Goal: Information Seeking & Learning: Check status

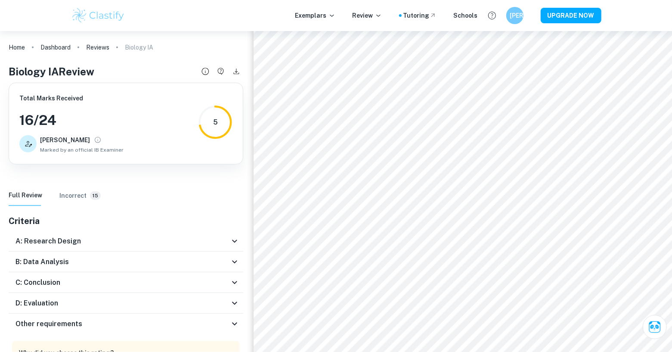
scroll to position [65, 0]
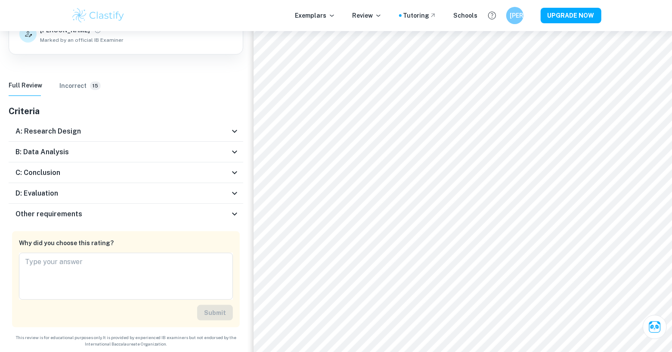
click at [77, 197] on div "D: Evaluation" at bounding box center [122, 193] width 214 height 10
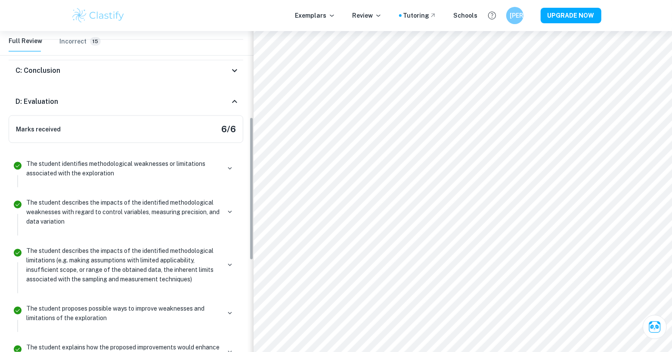
scroll to position [214, 0]
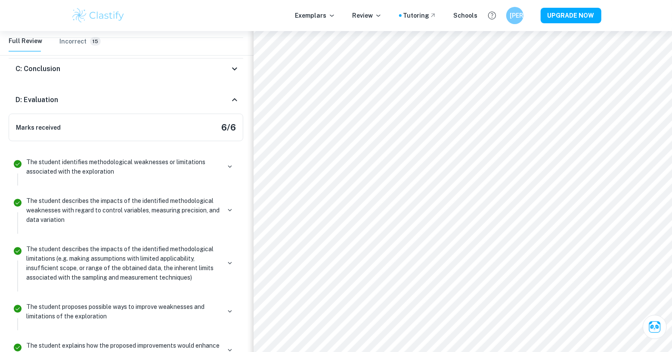
click at [73, 95] on div "D: Evaluation" at bounding box center [122, 100] width 214 height 10
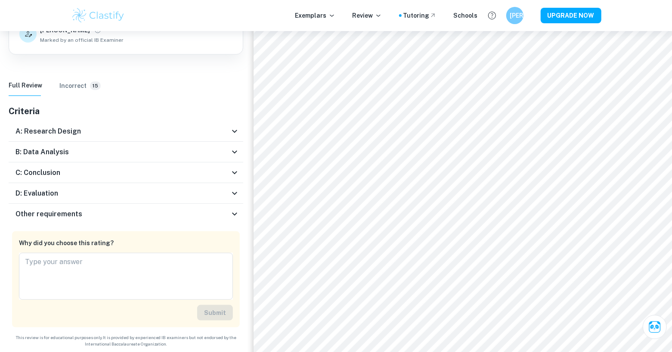
click at [59, 165] on div "C: Conclusion" at bounding box center [126, 172] width 235 height 21
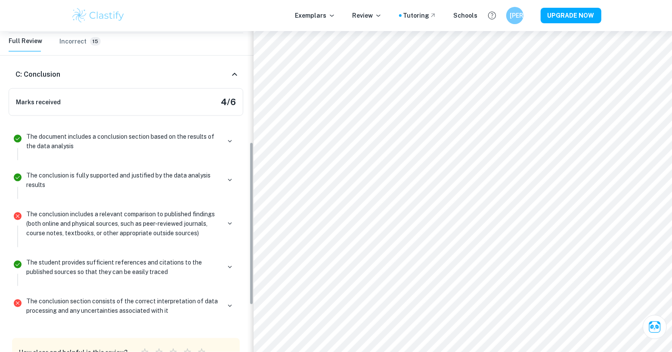
scroll to position [257, 0]
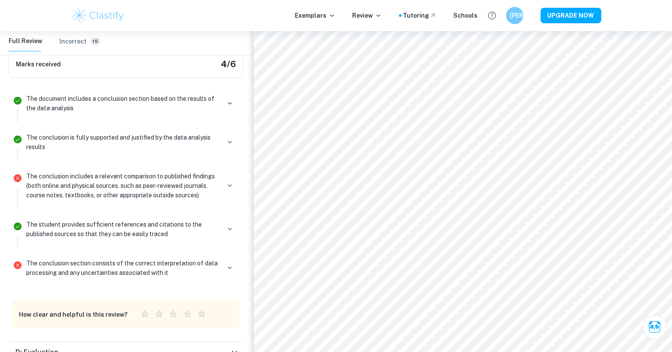
click at [62, 188] on p "The conclusion includes a relevant comparison to published findings (both onlin…" at bounding box center [123, 185] width 194 height 28
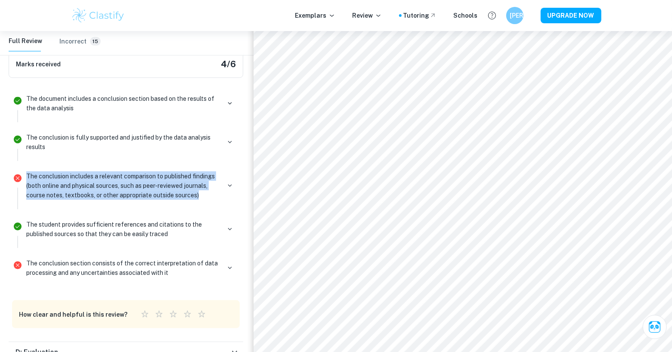
click at [62, 188] on p "The conclusion includes a relevant comparison to published findings (both onlin…" at bounding box center [123, 185] width 194 height 28
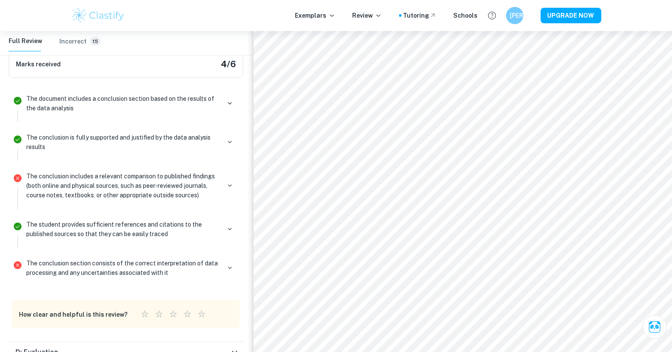
click at [75, 188] on p "The conclusion includes a relevant comparison to published findings (both onlin…" at bounding box center [123, 185] width 194 height 28
click at [75, 189] on p "The conclusion includes a relevant comparison to published findings (both onlin…" at bounding box center [123, 185] width 194 height 28
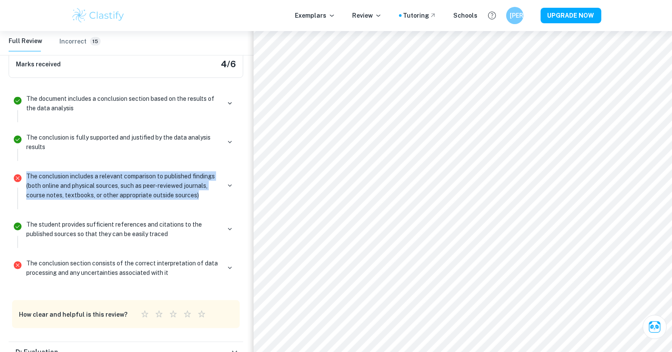
click at [75, 189] on p "The conclusion includes a relevant comparison to published findings (both onlin…" at bounding box center [123, 185] width 194 height 28
click at [225, 187] on button "button" at bounding box center [230, 186] width 12 height 12
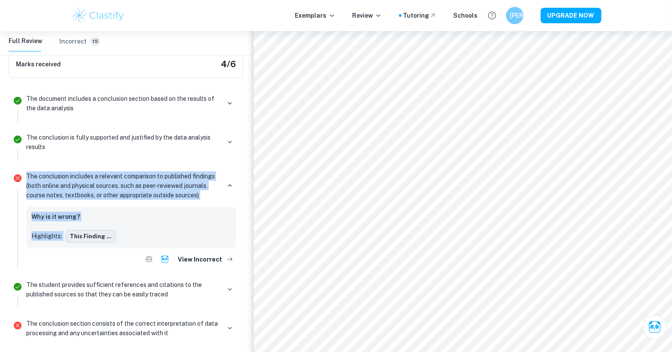
click at [80, 235] on button "This finding ..." at bounding box center [90, 236] width 50 height 13
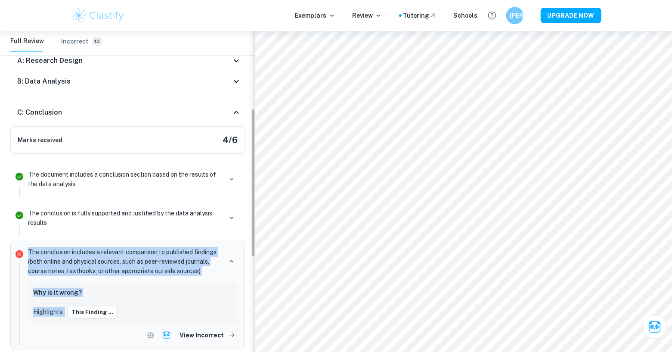
scroll to position [121, 0]
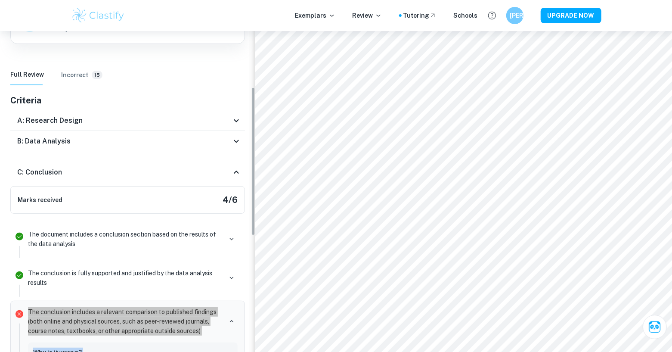
click at [167, 119] on div "A: Research Design" at bounding box center [124, 120] width 214 height 10
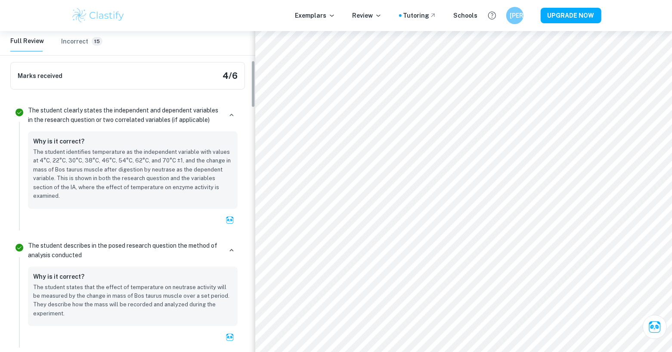
scroll to position [204, 0]
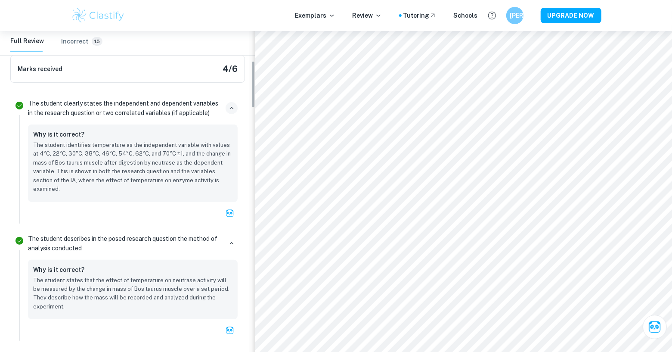
click at [235, 110] on icon "button" at bounding box center [232, 108] width 8 height 8
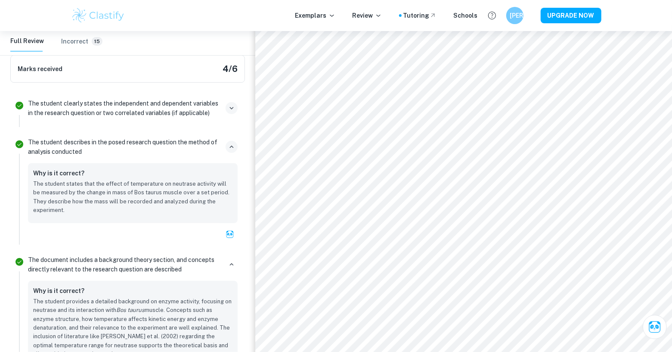
click at [230, 146] on icon "button" at bounding box center [232, 147] width 8 height 8
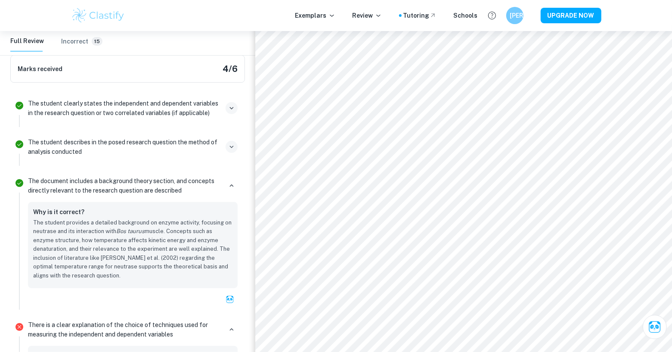
click at [233, 176] on div "The document includes a background theory section, and concepts directly releva…" at bounding box center [133, 185] width 210 height 19
click at [234, 183] on icon "button" at bounding box center [232, 186] width 8 height 8
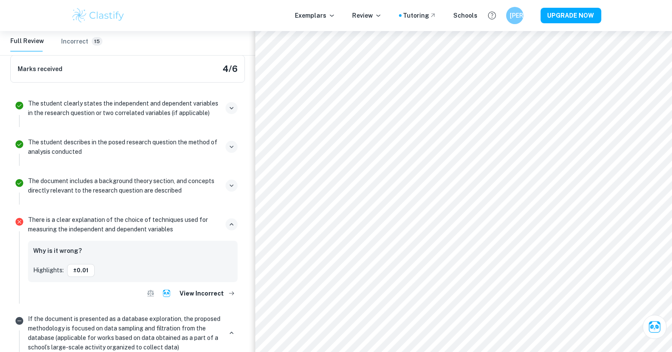
click at [229, 223] on icon "button" at bounding box center [232, 224] width 8 height 8
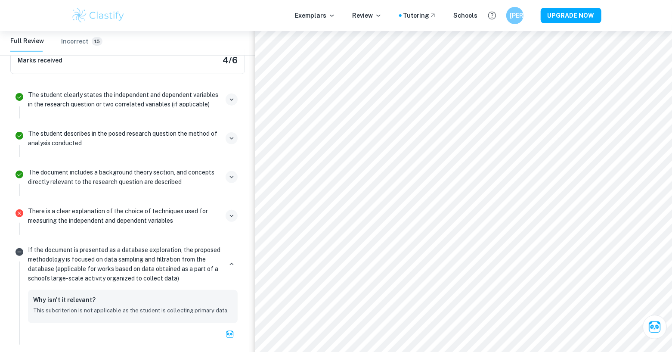
scroll to position [221, 0]
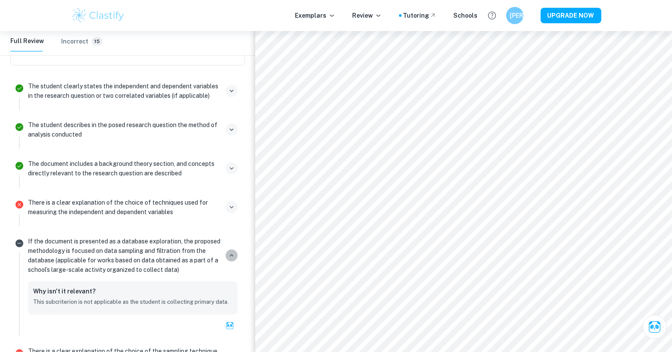
click at [228, 255] on icon "button" at bounding box center [232, 255] width 8 height 8
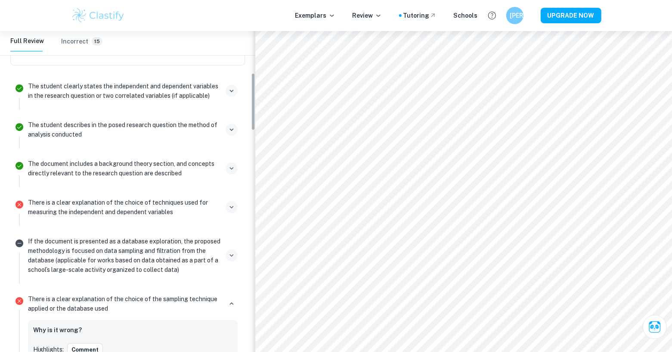
scroll to position [251, 0]
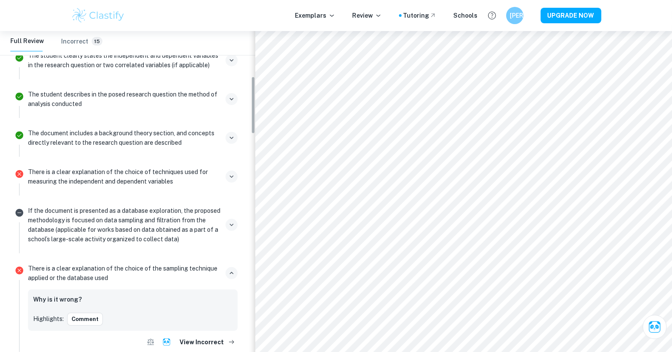
click at [226, 271] on button "button" at bounding box center [232, 273] width 12 height 12
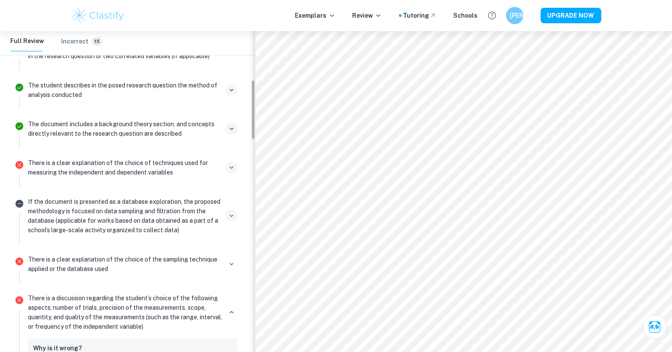
scroll to position [262, 0]
click at [229, 289] on div "There is a discussion regarding the student’s choice of the following aspects; …" at bounding box center [133, 344] width 217 height 110
click at [230, 305] on button "button" at bounding box center [232, 311] width 12 height 12
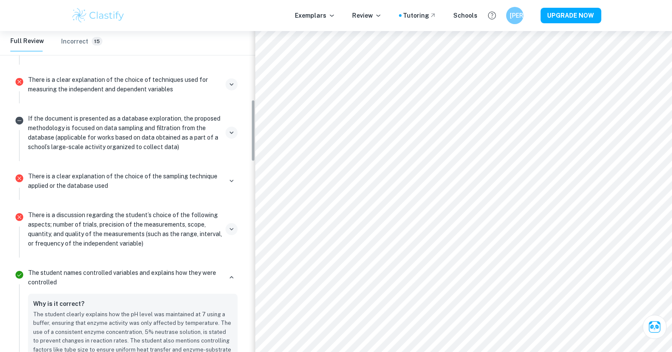
scroll to position [359, 0]
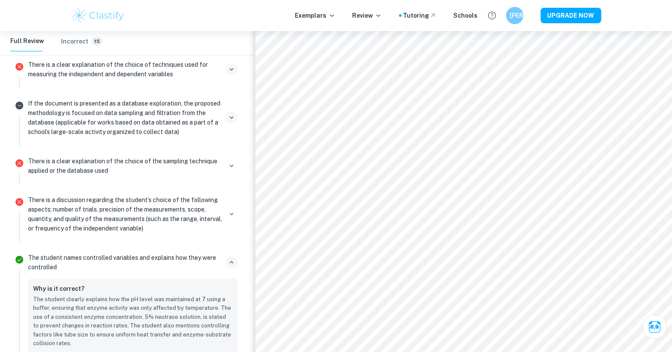
click at [231, 258] on icon "button" at bounding box center [232, 262] width 8 height 8
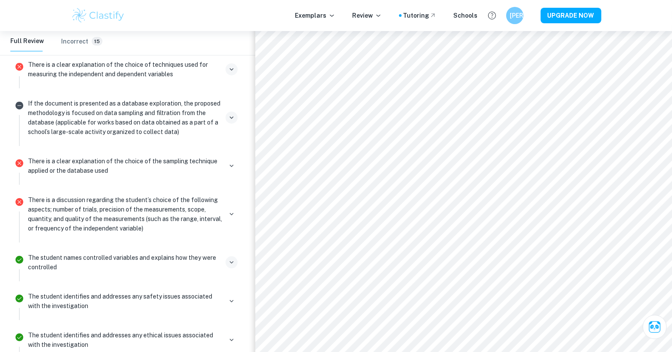
click at [229, 278] on li "The student names controlled variables and explains how they were controlled" at bounding box center [127, 265] width 235 height 39
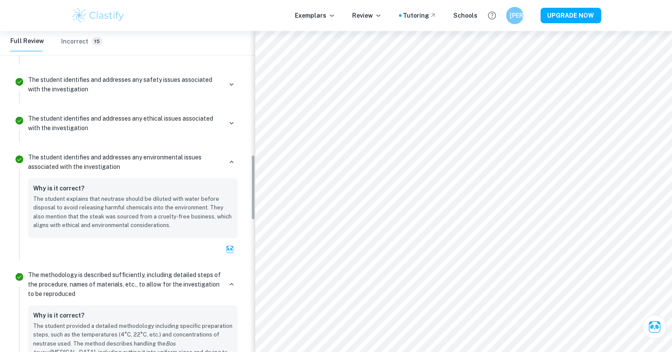
scroll to position [603, 0]
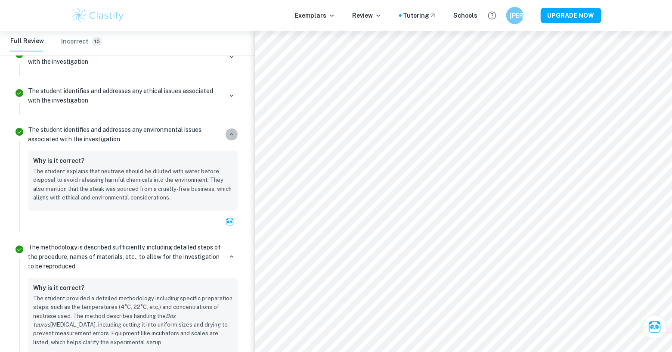
click at [234, 130] on icon "button" at bounding box center [232, 134] width 8 height 8
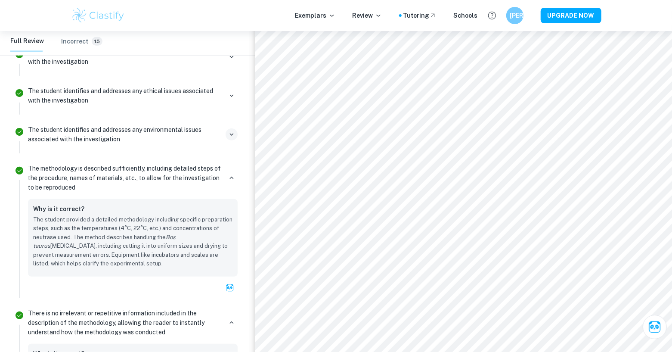
click at [238, 179] on div at bounding box center [232, 178] width 12 height 12
click at [235, 179] on div at bounding box center [232, 178] width 12 height 12
click at [232, 176] on icon "button" at bounding box center [232, 178] width 8 height 8
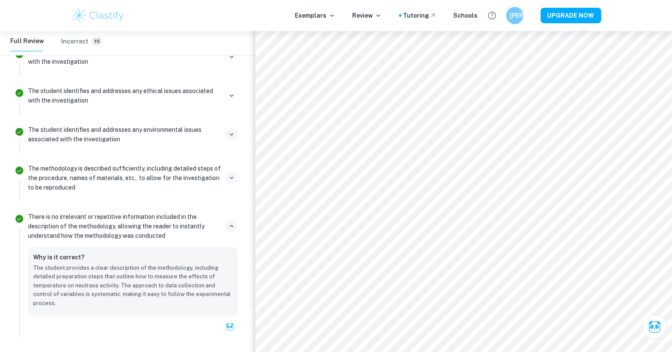
click at [232, 223] on icon "button" at bounding box center [232, 226] width 8 height 8
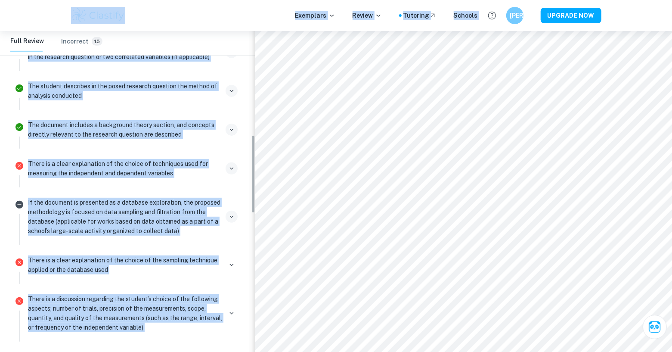
scroll to position [170, 0]
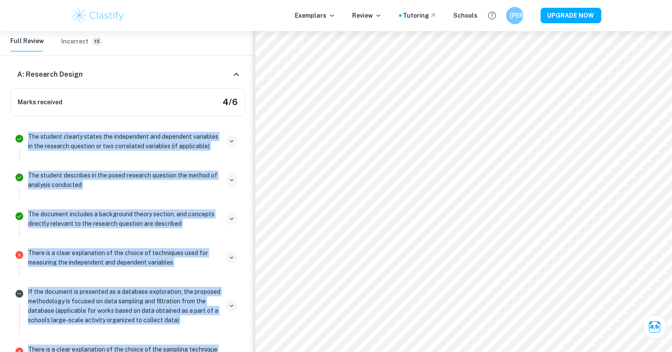
drag, startPoint x: 168, startPoint y: 201, endPoint x: 25, endPoint y: 132, distance: 159.0
copy ul "Lor ipsumdo sitamet consec adi elitseddoei tem incididun utlaboree do mag aliqu…"
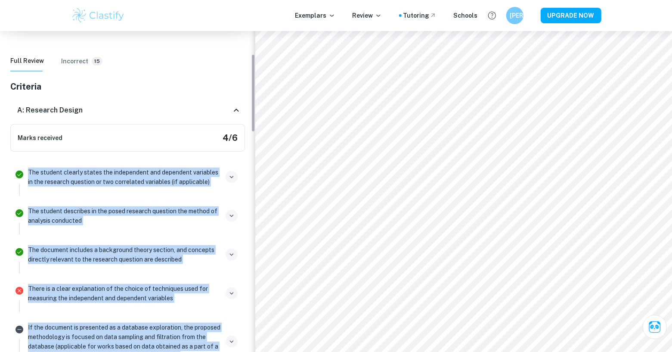
scroll to position [94, 0]
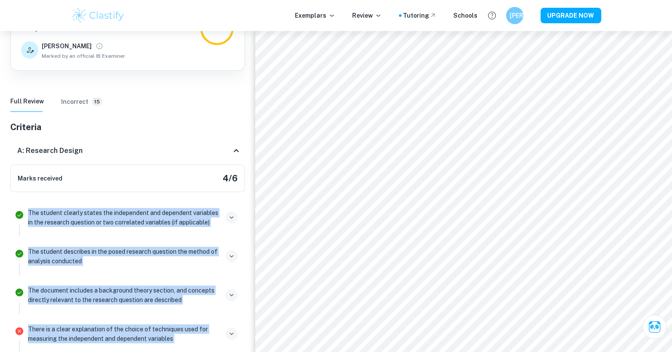
click at [235, 155] on div "A: Research Design" at bounding box center [127, 151] width 235 height 28
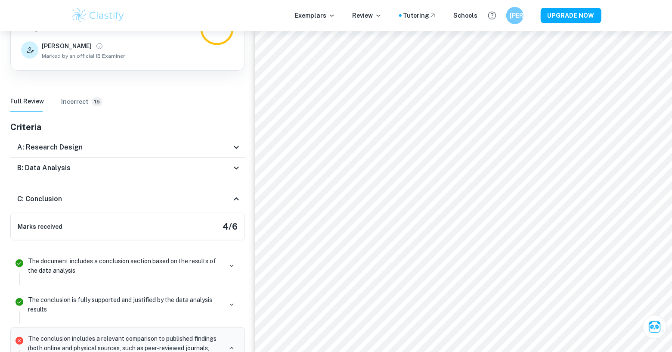
click at [123, 172] on div "B: Data Analysis" at bounding box center [127, 168] width 235 height 21
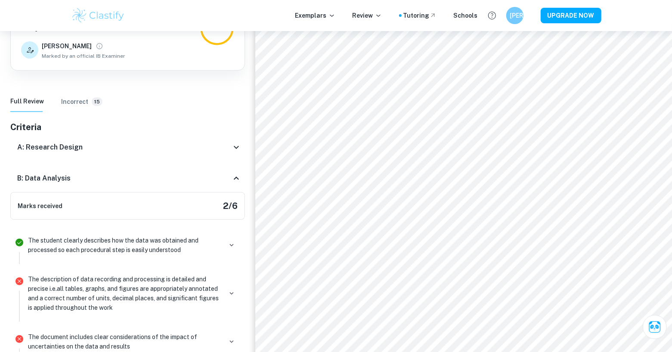
click at [235, 176] on icon at bounding box center [236, 178] width 10 height 10
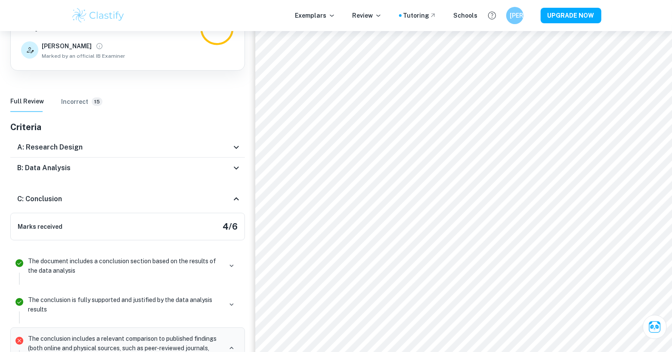
click at [233, 166] on icon at bounding box center [236, 168] width 10 height 10
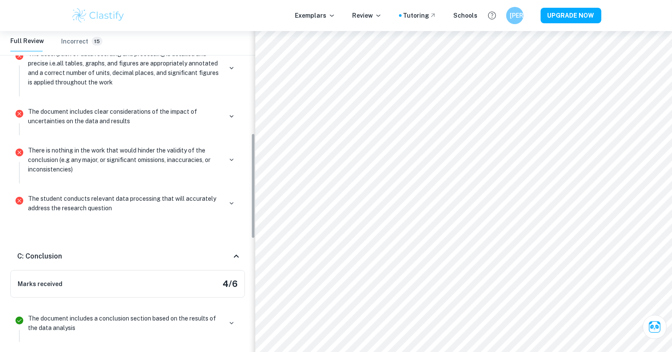
scroll to position [310, 0]
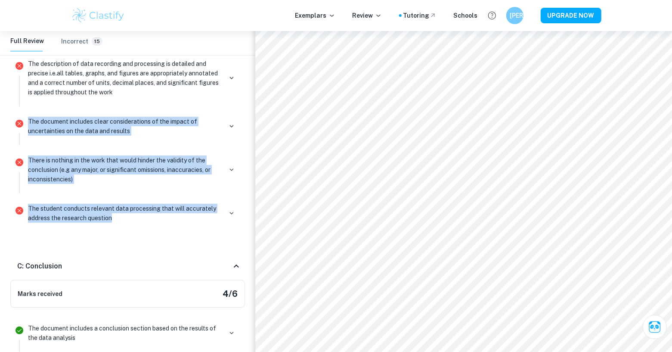
drag, startPoint x: 94, startPoint y: 205, endPoint x: 42, endPoint y: 104, distance: 113.6
click at [42, 103] on ul "The student clearly describes how the data was obtained and processed so each p…" at bounding box center [127, 124] width 235 height 227
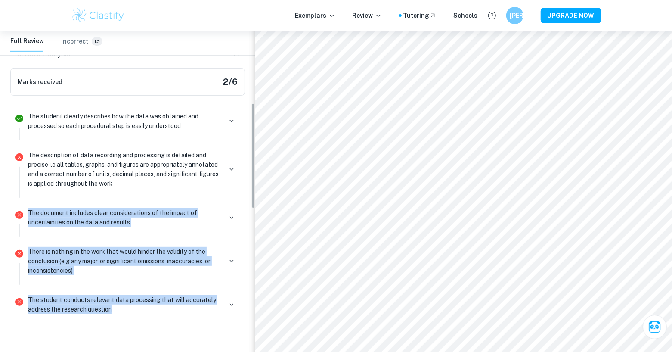
scroll to position [219, 0]
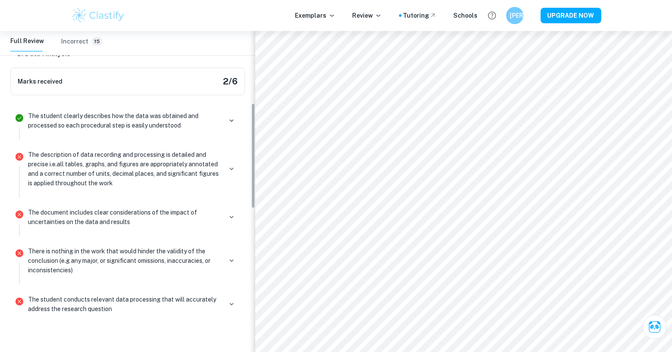
click at [26, 112] on div "The student clearly describes how the data was obtained and processed so each p…" at bounding box center [133, 123] width 217 height 31
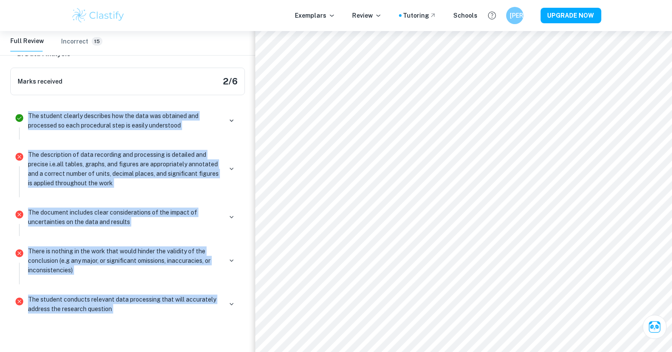
drag, startPoint x: 26, startPoint y: 112, endPoint x: 120, endPoint y: 305, distance: 214.7
click at [120, 305] on ul "The student clearly describes how the data was obtained and processed so each p…" at bounding box center [127, 215] width 235 height 227
copy div "The student clearly describes how the data was obtained and processed so each p…"
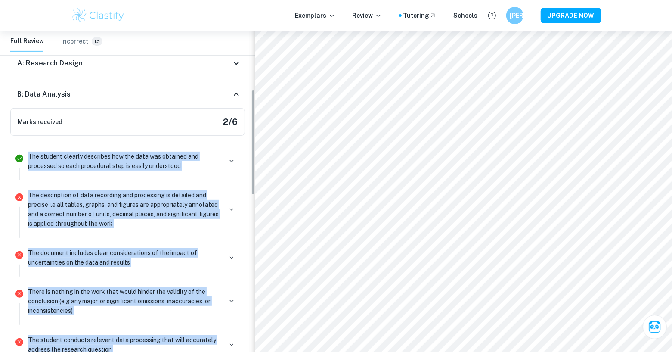
scroll to position [208, 0]
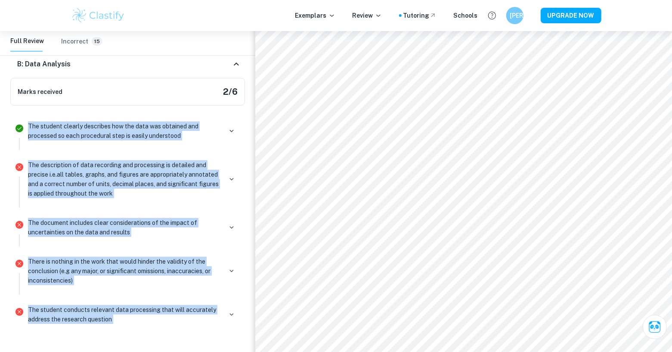
click at [238, 63] on icon at bounding box center [236, 64] width 10 height 10
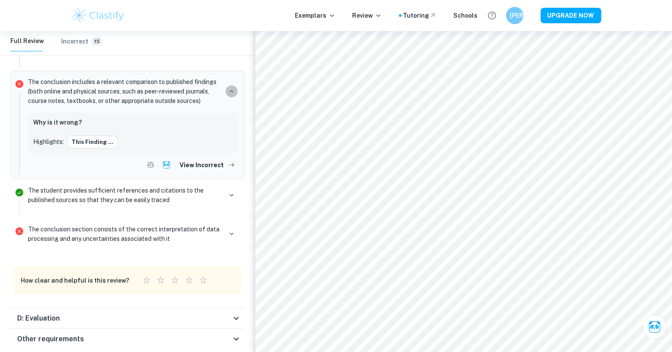
click at [232, 91] on icon "button" at bounding box center [232, 91] width 8 height 8
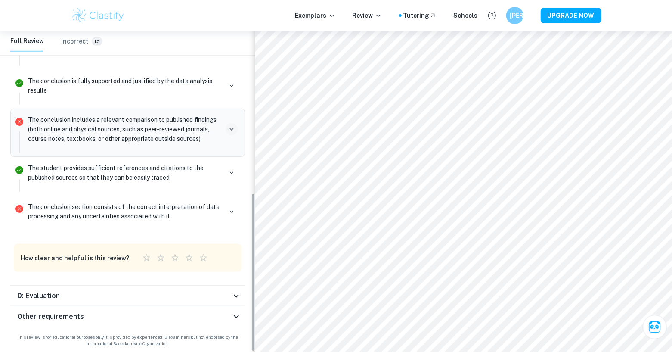
scroll to position [311, 0]
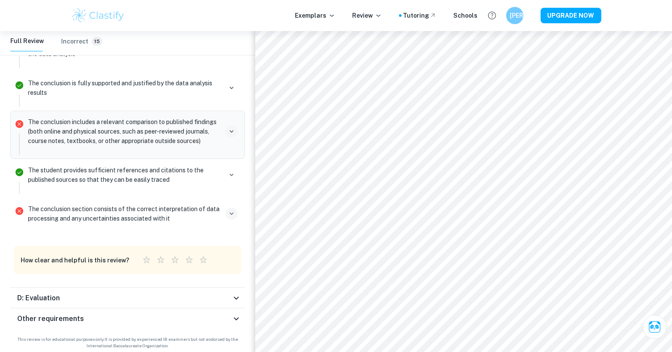
click at [232, 214] on icon "button" at bounding box center [232, 214] width 8 height 8
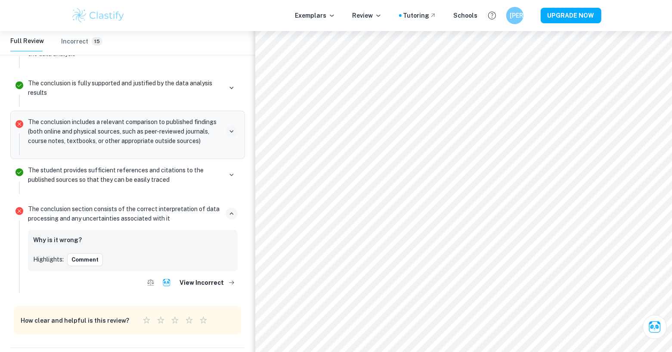
click at [229, 213] on icon "button" at bounding box center [232, 214] width 8 height 8
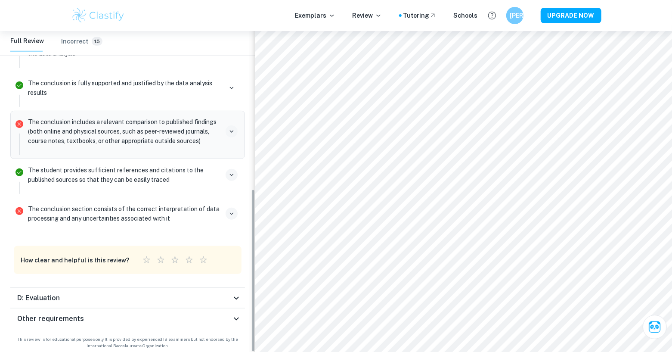
click at [227, 175] on button "button" at bounding box center [232, 175] width 12 height 12
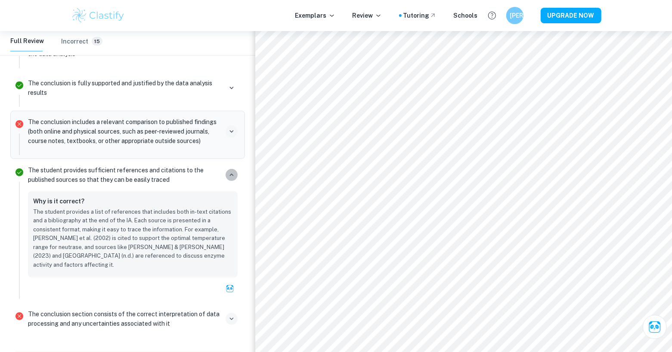
click at [229, 171] on icon "button" at bounding box center [232, 175] width 8 height 8
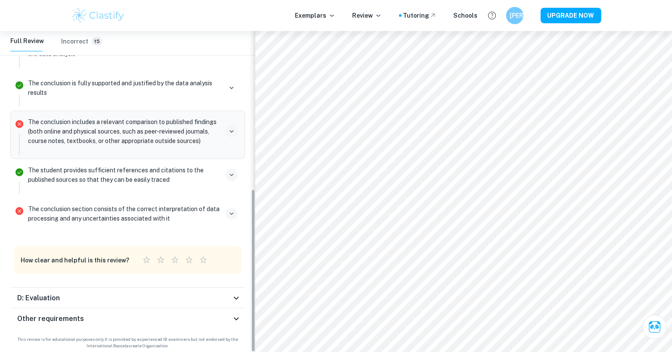
click at [232, 125] on button "button" at bounding box center [232, 131] width 12 height 12
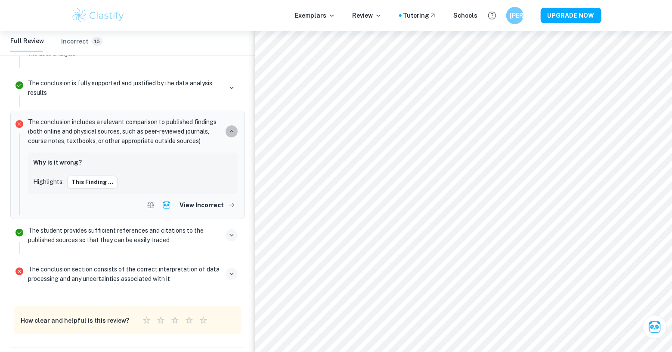
click at [232, 125] on button "button" at bounding box center [232, 131] width 12 height 12
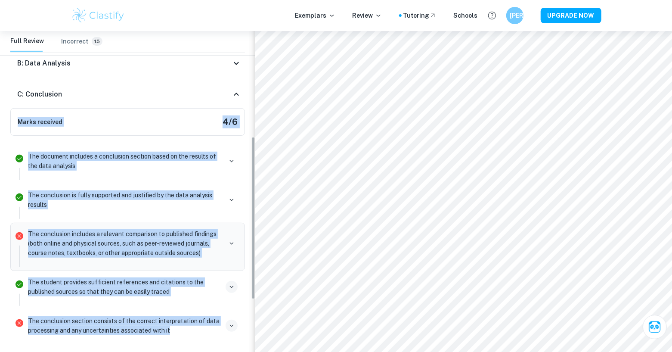
scroll to position [169, 0]
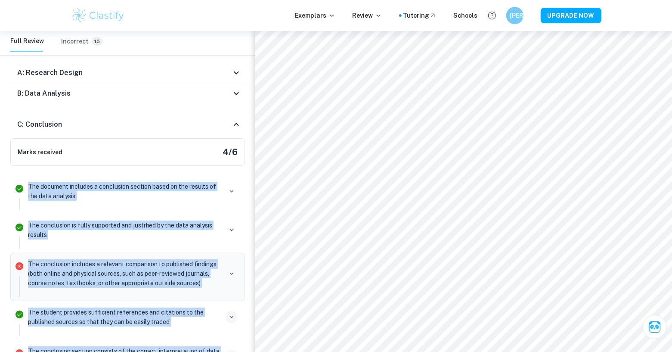
drag, startPoint x: 182, startPoint y: 217, endPoint x: 25, endPoint y: 181, distance: 161.1
click at [25, 182] on ul "The document includes a conclusion section based on the results of the data ana…" at bounding box center [127, 277] width 235 height 208
copy ul "The document includes a conclusion section based on the results of the data ana…"
click at [227, 192] on button "button" at bounding box center [232, 191] width 12 height 12
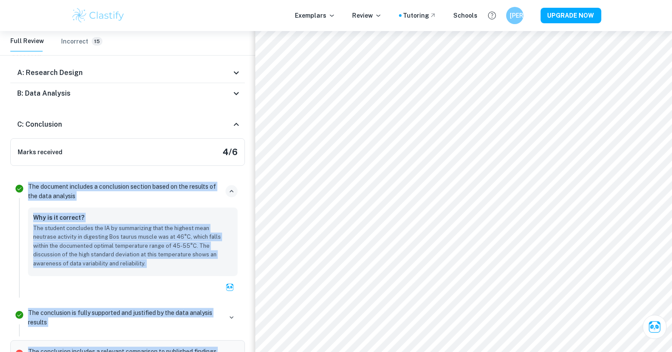
click at [227, 192] on button "button" at bounding box center [232, 191] width 12 height 12
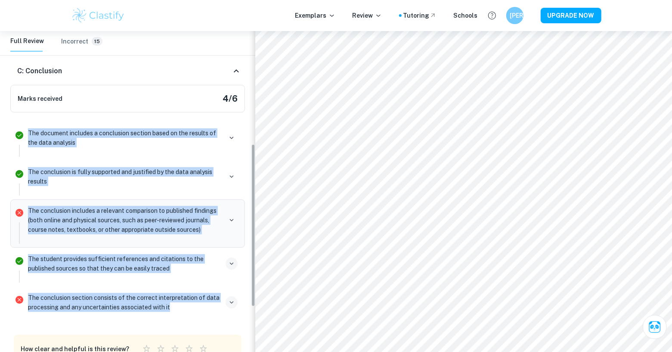
click at [233, 76] on div "C: Conclusion" at bounding box center [127, 71] width 235 height 28
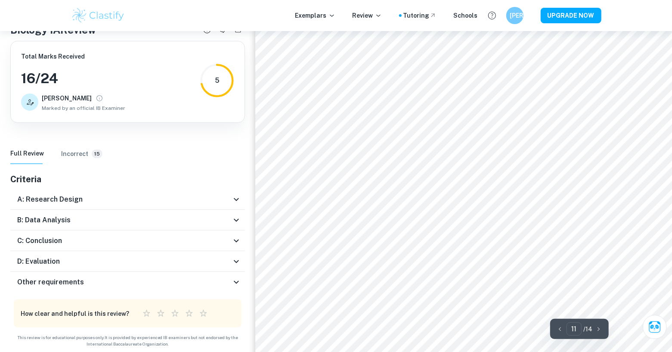
scroll to position [6214, 0]
click at [233, 260] on icon at bounding box center [236, 261] width 10 height 10
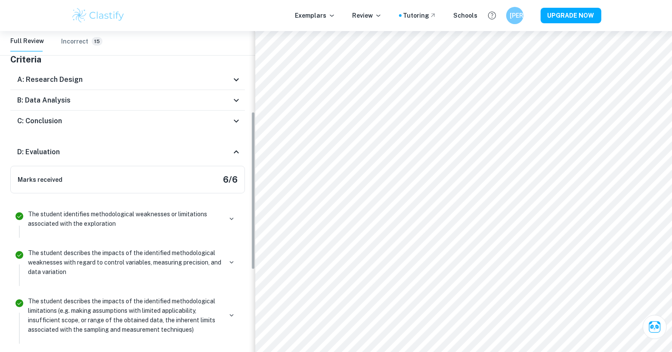
scroll to position [269, 0]
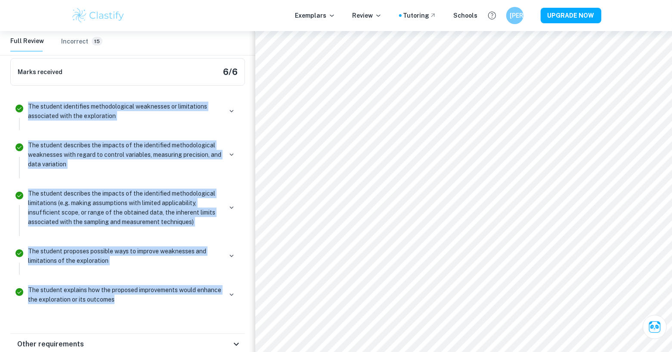
drag, startPoint x: 120, startPoint y: 297, endPoint x: 18, endPoint y: 101, distance: 220.7
click at [19, 102] on ul "The student identifies methodological weaknesses or limitations associated with…" at bounding box center [127, 206] width 235 height 227
copy ul "The student identifies methodological weaknesses or limitations associated with…"
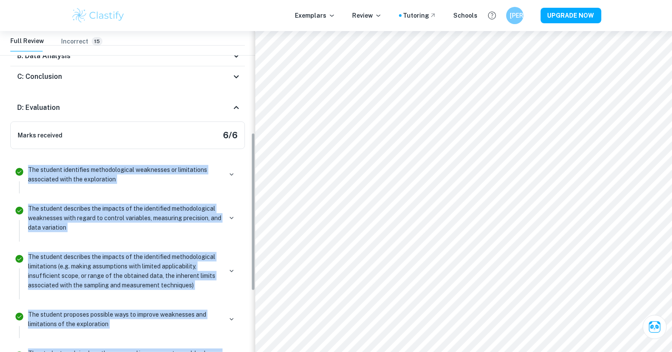
click at [238, 111] on icon at bounding box center [236, 107] width 10 height 10
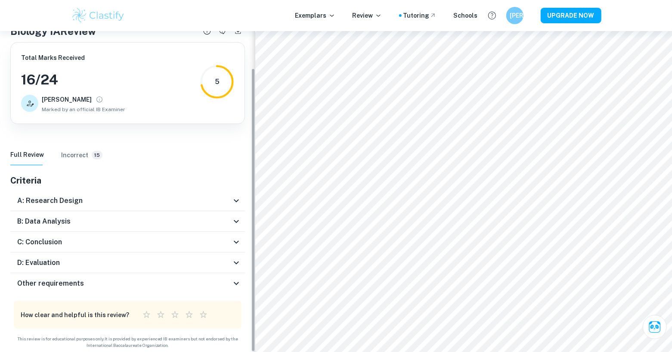
scroll to position [42, 0]
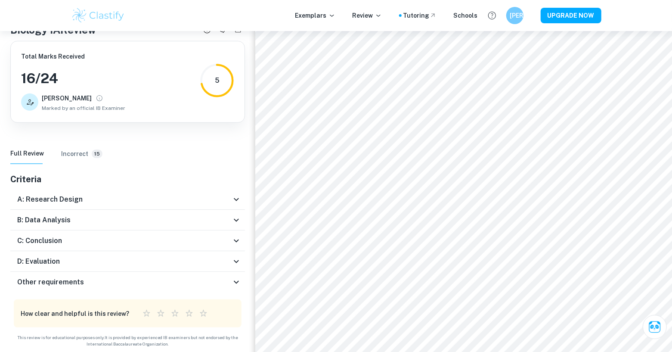
click at [238, 201] on icon at bounding box center [236, 199] width 10 height 10
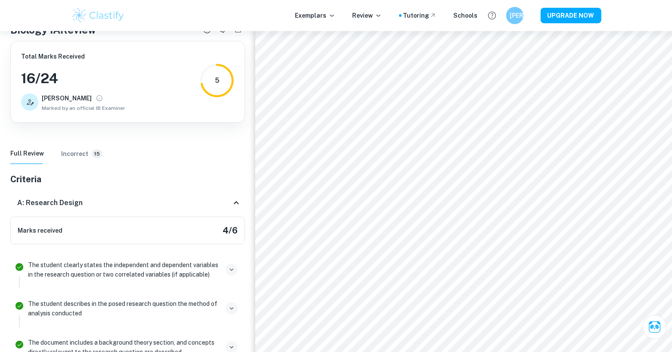
click at [238, 201] on icon at bounding box center [236, 203] width 10 height 10
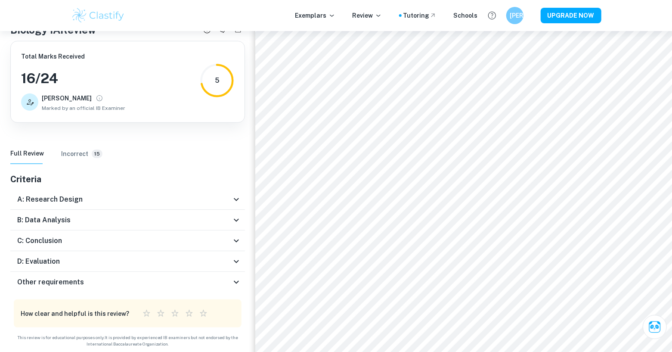
click at [238, 223] on icon at bounding box center [236, 220] width 10 height 10
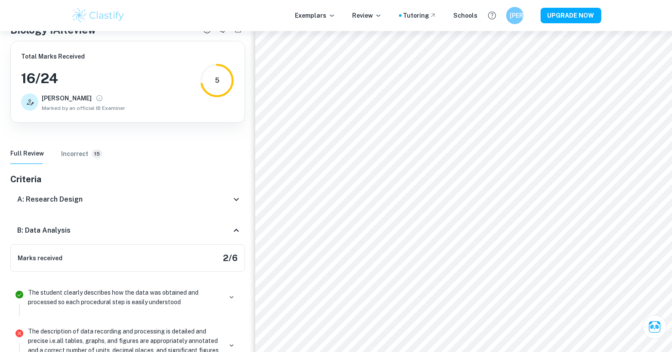
click at [238, 222] on div "B: Data Analysis" at bounding box center [127, 231] width 235 height 28
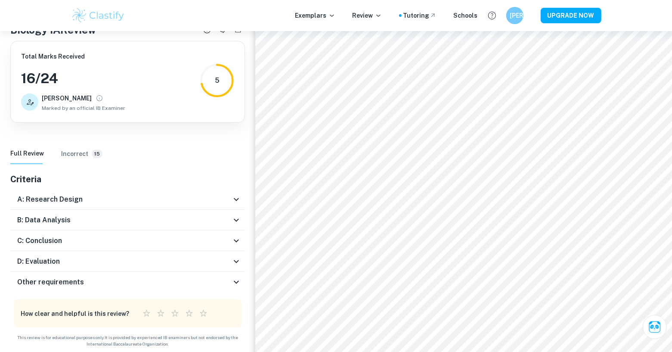
click at [238, 244] on icon at bounding box center [236, 240] width 10 height 10
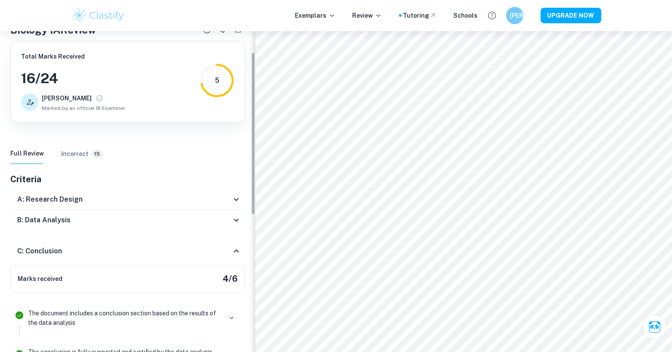
click at [238, 244] on div "C: Conclusion" at bounding box center [127, 251] width 235 height 28
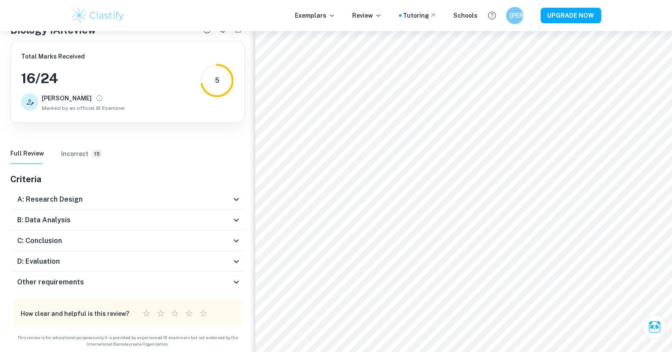
click at [238, 256] on icon at bounding box center [236, 261] width 10 height 10
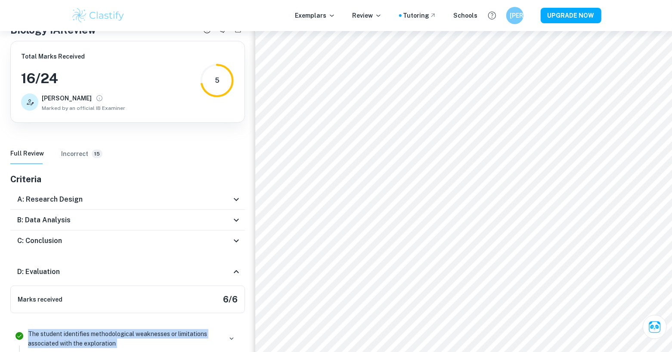
click at [238, 265] on div "D: Evaluation" at bounding box center [127, 272] width 235 height 28
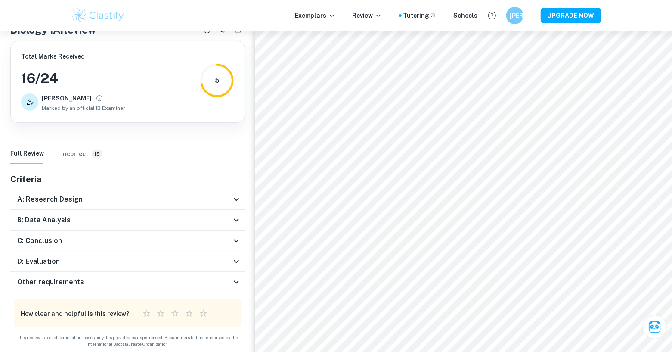
click at [239, 275] on div "Other requirements" at bounding box center [127, 282] width 235 height 21
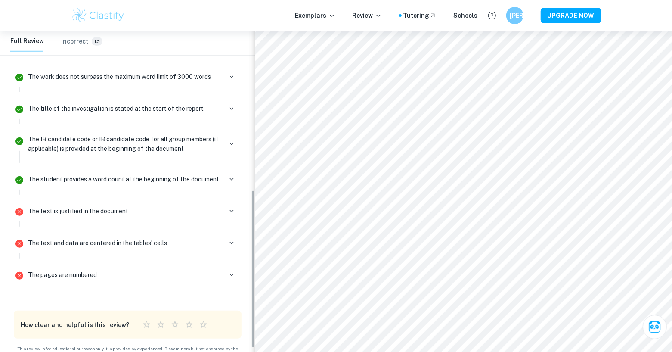
scroll to position [319, 0]
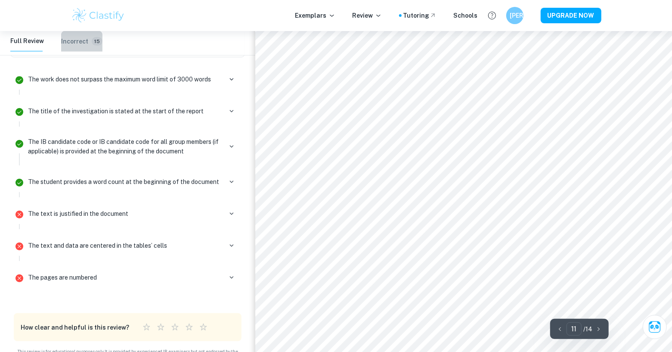
click at [72, 46] on button "Incorrect 15" at bounding box center [81, 41] width 41 height 21
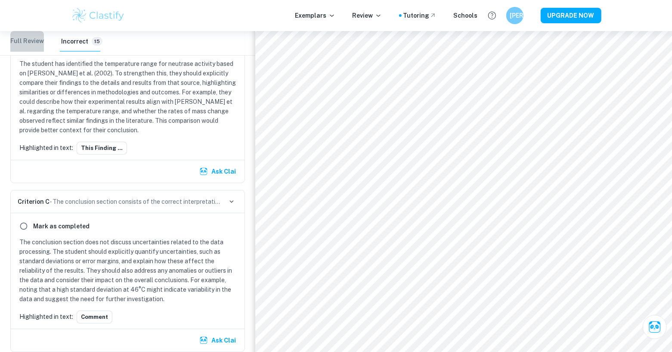
click at [34, 50] on Review "Full Review" at bounding box center [27, 41] width 34 height 21
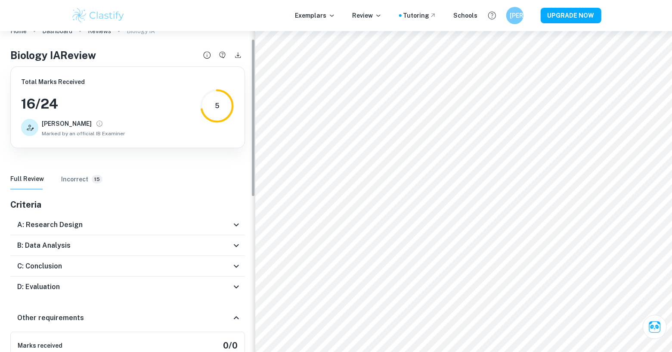
scroll to position [15, 0]
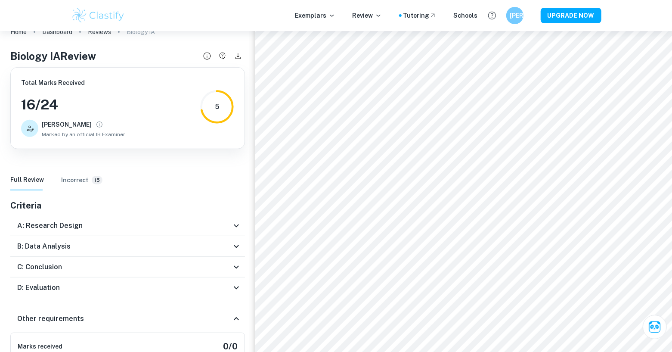
click at [50, 106] on h3 "16 / 24" at bounding box center [73, 104] width 104 height 21
drag, startPoint x: 64, startPoint y: 121, endPoint x: 119, endPoint y: 110, distance: 56.1
click at [119, 110] on div "Total Marks Received 16 / 24 [PERSON_NAME] by an official IB Examiner" at bounding box center [73, 108] width 104 height 60
click at [174, 124] on div "Total Marks Received 16 / 24 [PERSON_NAME] by an official IB Examiner 5" at bounding box center [127, 108] width 213 height 60
click at [214, 109] on div "5" at bounding box center [217, 107] width 34 height 34
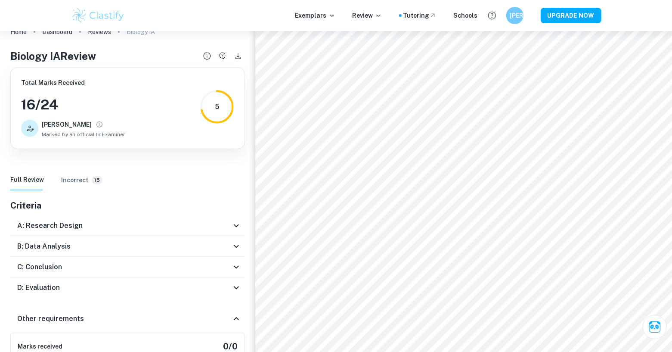
click at [62, 81] on h6 "Total Marks Received" at bounding box center [73, 82] width 104 height 9
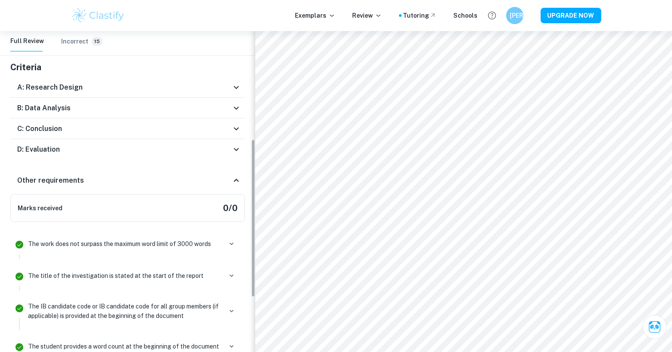
scroll to position [220, 0]
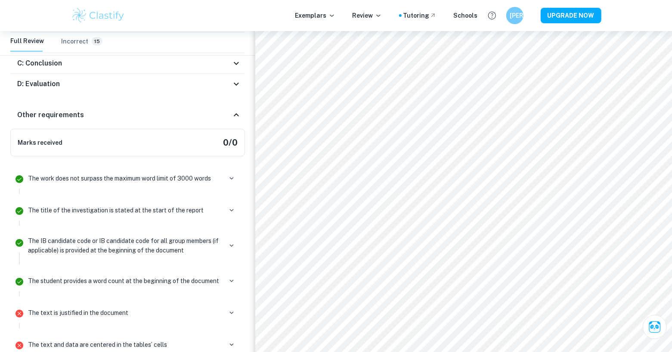
click at [152, 146] on div "Marks received 0 / 0" at bounding box center [127, 143] width 235 height 28
click at [233, 116] on icon at bounding box center [236, 115] width 10 height 10
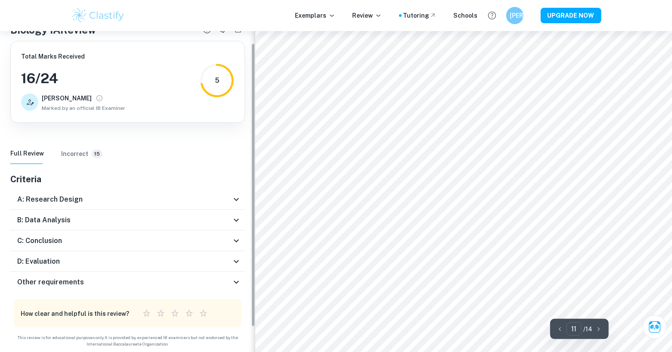
scroll to position [0, 0]
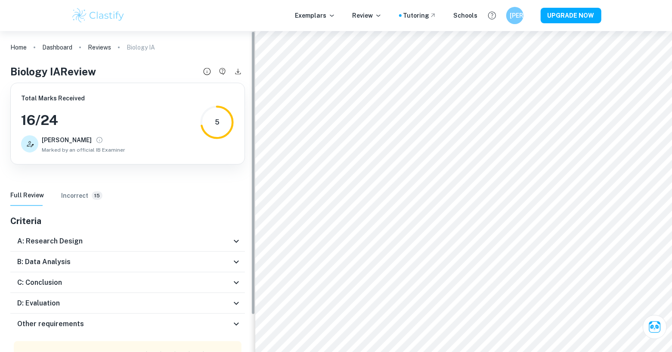
click at [96, 138] on icon "View full profile" at bounding box center [100, 140] width 8 height 8
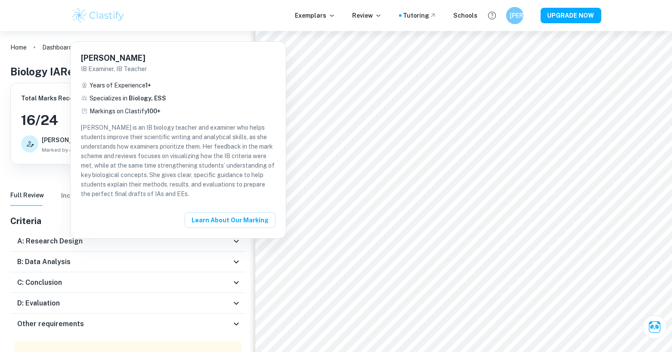
click at [56, 146] on div at bounding box center [336, 176] width 672 height 352
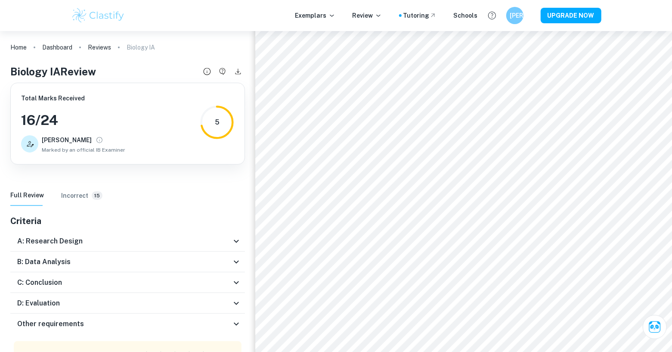
click at [218, 116] on div "5" at bounding box center [217, 122] width 34 height 34
click at [157, 170] on div "Home Dashboard Reviews Biology IA Biology IA Review Total Marks Received 16 / 2…" at bounding box center [127, 212] width 255 height 363
click at [53, 144] on h6 "[PERSON_NAME]" at bounding box center [67, 139] width 50 height 9
click at [44, 126] on h3 "16 / 24" at bounding box center [73, 120] width 104 height 21
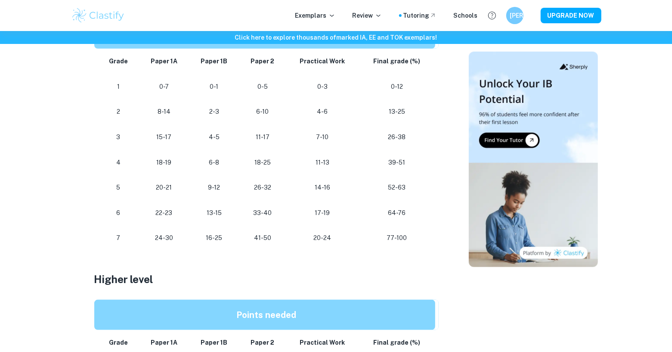
scroll to position [508, 0]
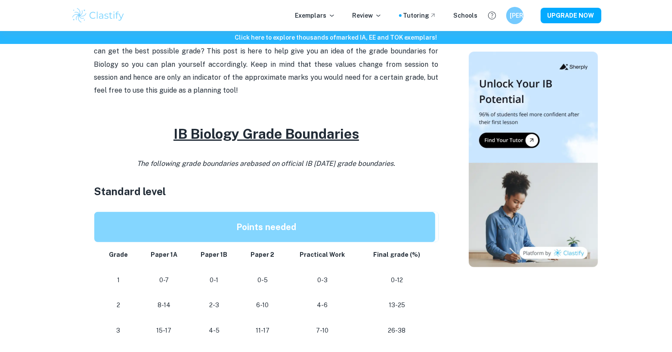
click at [253, 147] on p at bounding box center [266, 150] width 344 height 13
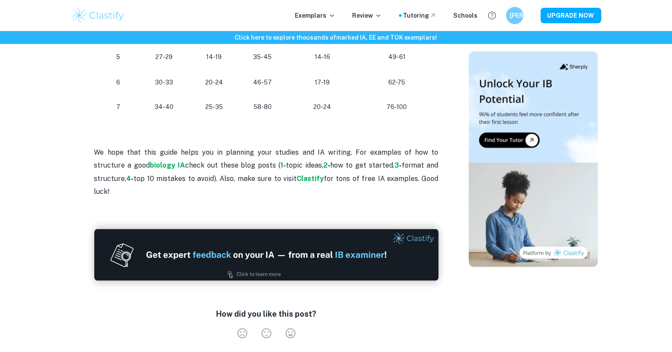
scroll to position [898, 0]
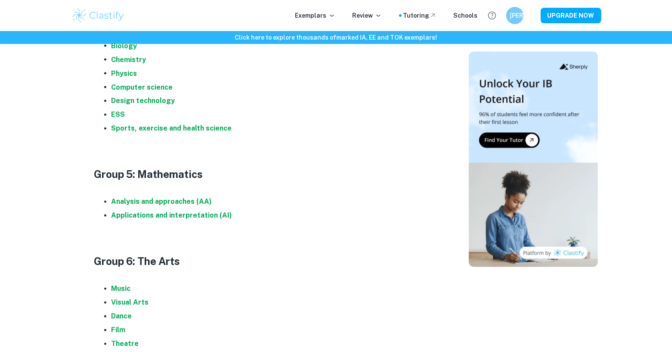
scroll to position [884, 0]
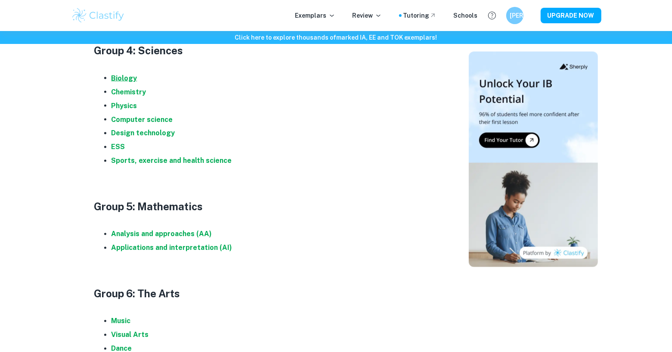
click at [128, 79] on strong "Biology" at bounding box center [125, 78] width 26 height 8
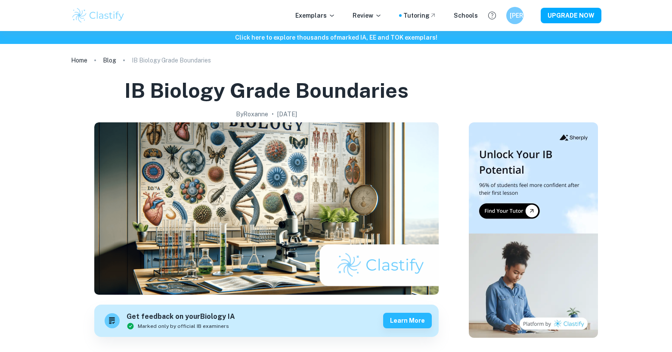
scroll to position [273, 0]
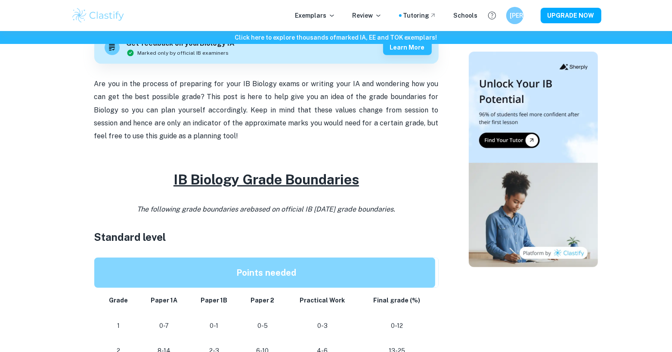
click at [229, 187] on h2 "IB Biology Grade Boundaries" at bounding box center [266, 179] width 344 height 21
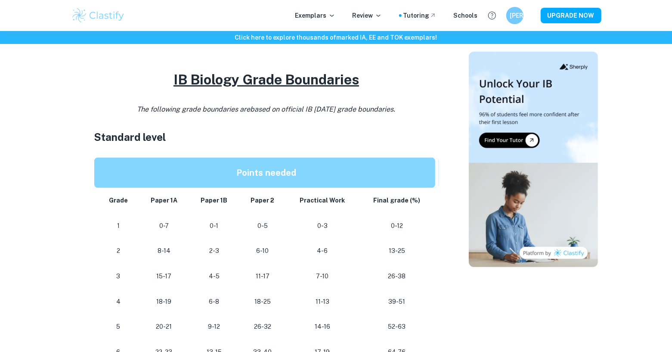
scroll to position [303, 0]
